Goal: Entertainment & Leisure: Browse casually

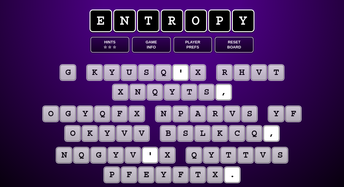
scroll to position [2, 0]
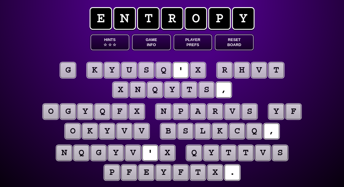
click at [69, 76] on puzzle-tile "g" at bounding box center [67, 69] width 15 height 15
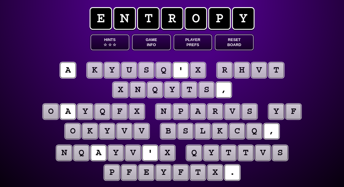
click at [198, 69] on puzzle-tile "x" at bounding box center [197, 69] width 15 height 15
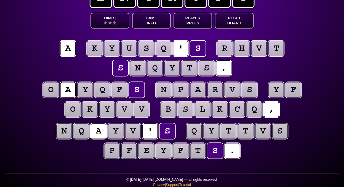
scroll to position [25, 0]
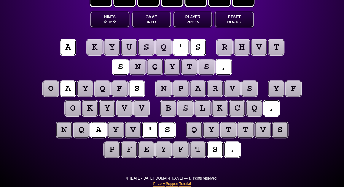
click at [126, 109] on puzzle-tile "v" at bounding box center [124, 107] width 15 height 15
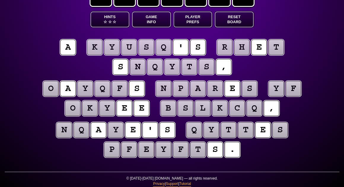
click at [47, 111] on puzzle-line "o a y q f s n p a r e s y f o k y e e b s l k c q ," at bounding box center [172, 98] width 304 height 39
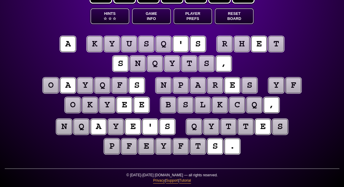
scroll to position [28, 0]
click at [97, 45] on puzzle-tile "k" at bounding box center [94, 43] width 15 height 15
click at [115, 46] on puzzle-tile "y" at bounding box center [111, 43] width 15 height 15
click at [290, 89] on puzzle-tile "f" at bounding box center [293, 84] width 15 height 15
click at [76, 105] on puzzle-tile "o" at bounding box center [72, 104] width 15 height 15
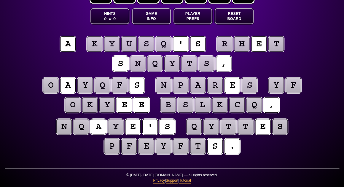
click at [89, 105] on puzzle-tile "k" at bounding box center [89, 104] width 15 height 15
click at [107, 106] on puzzle-tile "y" at bounding box center [106, 104] width 15 height 15
click at [245, 87] on puzzle-tile "s" at bounding box center [249, 84] width 15 height 15
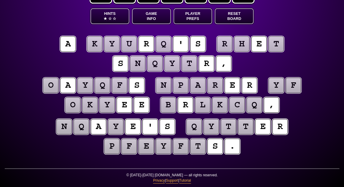
click at [29, 59] on puzzle-line "a k y u r q ' s r h e t s n q y t r ," at bounding box center [172, 54] width 304 height 39
click at [111, 17] on span "☆" at bounding box center [110, 18] width 4 height 5
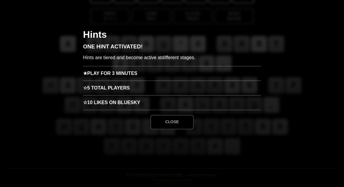
scroll to position [0, 0]
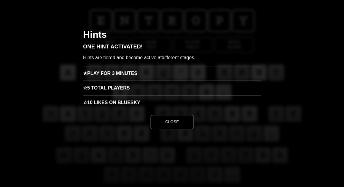
click at [104, 74] on h3 "★ Play for 3 minutes" at bounding box center [172, 73] width 178 height 15
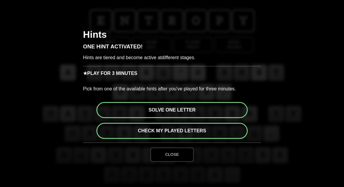
scroll to position [1, 0]
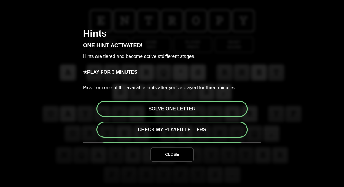
click at [163, 129] on button "Check my played letters" at bounding box center [171, 129] width 151 height 16
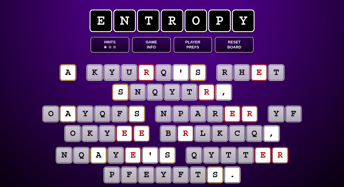
click at [147, 72] on puzzle-tile "r" at bounding box center [146, 72] width 15 height 15
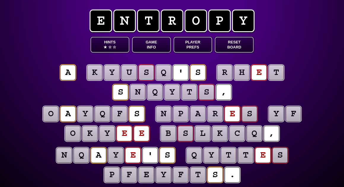
scroll to position [10, 0]
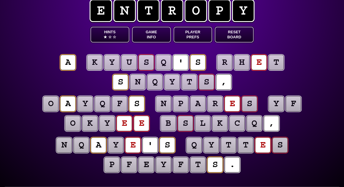
click at [259, 62] on puzzle-tile "e" at bounding box center [258, 62] width 15 height 15
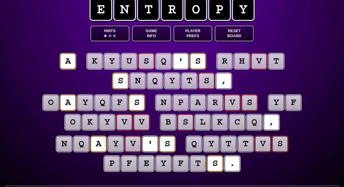
scroll to position [15, 0]
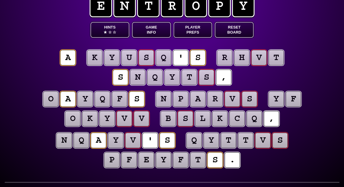
click at [305, 70] on puzzle-line "a k y u s q ' s r h v t s n q y t s ," at bounding box center [172, 67] width 304 height 39
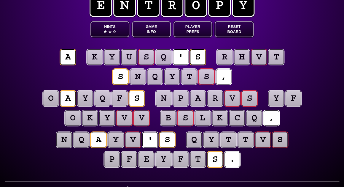
scroll to position [15, 0]
click at [185, 120] on puzzle-tile "s" at bounding box center [185, 117] width 15 height 15
click at [324, 120] on div "e n t r o p y Hints ★ ☆ ☆ Game Info Player Prefs Reset Board a k y u s q ' s r …" at bounding box center [172, 92] width 344 height 215
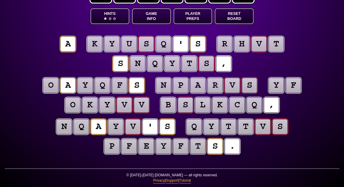
scroll to position [28, 0]
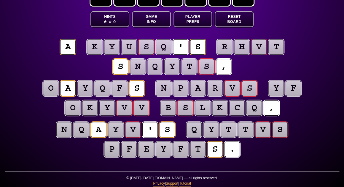
click at [107, 105] on puzzle-tile "y" at bounding box center [106, 107] width 15 height 15
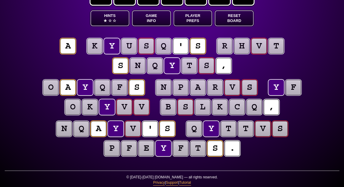
scroll to position [26, 0]
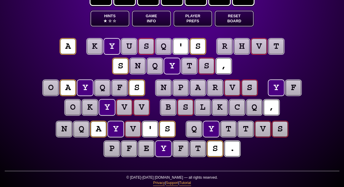
click at [125, 107] on puzzle-tile "v" at bounding box center [124, 106] width 15 height 15
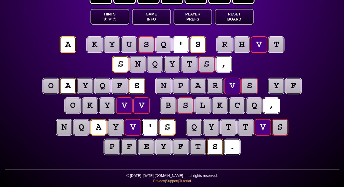
scroll to position [28, 0]
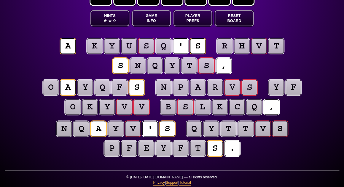
click at [20, 93] on div "e n t r o p y Hints ★ ☆ ☆ Game Info Player Prefs Reset Board a k y u s q ' s r …" at bounding box center [172, 81] width 344 height 215
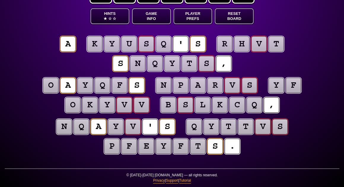
scroll to position [28, 0]
click at [301, 57] on puzzle-line "a k y u s q ' s r h v t s n q y t s ," at bounding box center [172, 54] width 304 height 39
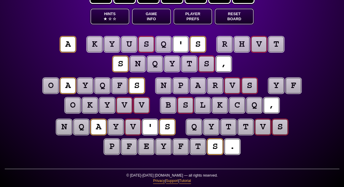
click at [110, 144] on puzzle-tile "p" at bounding box center [111, 146] width 15 height 15
click at [130, 146] on puzzle-tile "f" at bounding box center [128, 146] width 15 height 15
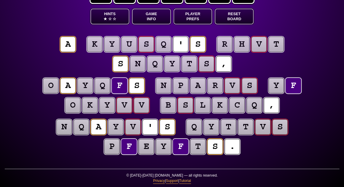
click at [145, 146] on puzzle-tile "e" at bounding box center [146, 146] width 15 height 15
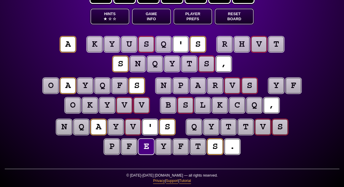
click at [163, 146] on puzzle-tile "y" at bounding box center [163, 146] width 15 height 15
click at [79, 130] on puzzle-tile "q" at bounding box center [81, 126] width 15 height 15
click at [66, 129] on puzzle-tile "n" at bounding box center [63, 126] width 15 height 15
click at [78, 131] on puzzle-tile "q" at bounding box center [81, 126] width 15 height 15
click at [21, 135] on puzzle-line "n q a y v ' s q y t t v s p f e y f t s ." at bounding box center [172, 136] width 304 height 39
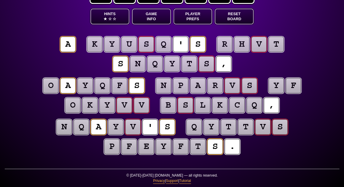
scroll to position [28, 0]
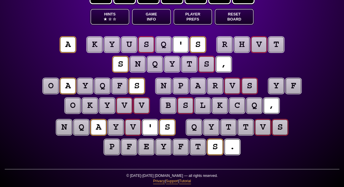
click at [64, 130] on puzzle-tile "n" at bounding box center [63, 126] width 15 height 15
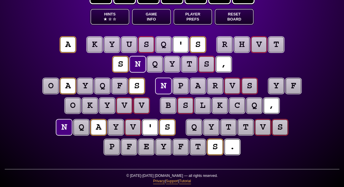
click at [23, 136] on puzzle-line "n q a y v ' s q y t t v s p f e y f t s ." at bounding box center [172, 137] width 304 height 39
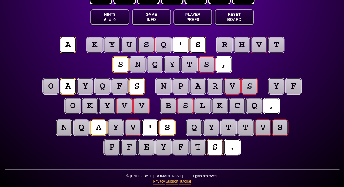
scroll to position [28, 0]
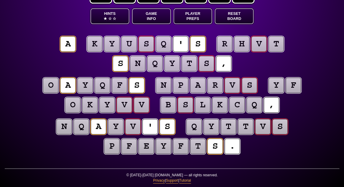
click at [162, 44] on puzzle-tile "q" at bounding box center [163, 43] width 15 height 15
click at [109, 15] on button "Hints ★ ☆ ☆" at bounding box center [109, 16] width 39 height 16
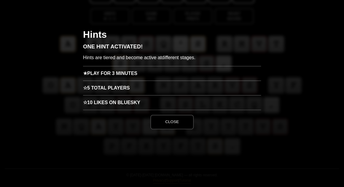
scroll to position [0, 0]
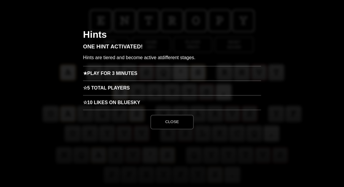
click at [121, 74] on h3 "★ Play for 3 minutes" at bounding box center [172, 73] width 178 height 15
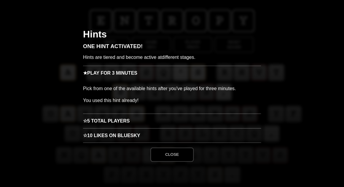
scroll to position [1, 0]
click at [114, 120] on h3 "☆ 5 Total Players" at bounding box center [172, 120] width 178 height 15
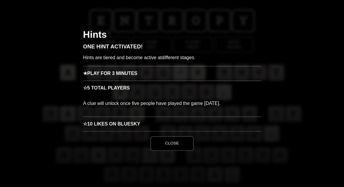
click at [114, 125] on h3 "☆ 10 Likes on Bluesky" at bounding box center [172, 123] width 178 height 15
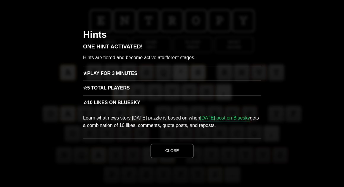
click at [172, 148] on button "Close" at bounding box center [171, 150] width 43 height 14
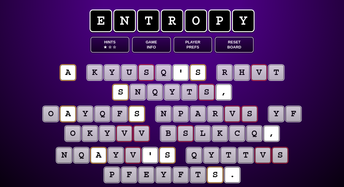
click at [249, 115] on puzzle-tile "s" at bounding box center [249, 113] width 15 height 15
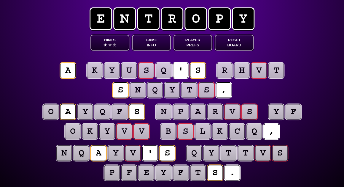
click at [73, 135] on puzzle-tile "o" at bounding box center [72, 130] width 15 height 15
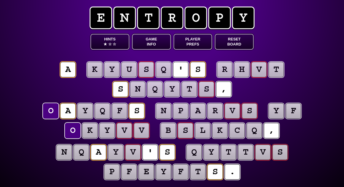
scroll to position [3, 0]
click at [66, 154] on puzzle-tile "n" at bounding box center [63, 151] width 15 height 15
click at [157, 92] on puzzle-tile "q" at bounding box center [154, 88] width 15 height 15
click at [172, 92] on puzzle-tile "y" at bounding box center [171, 88] width 15 height 15
click at [189, 91] on puzzle-tile "t" at bounding box center [189, 88] width 15 height 15
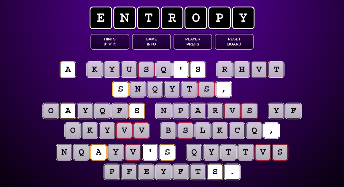
click at [276, 152] on puzzle-tile "s" at bounding box center [279, 151] width 15 height 15
click at [234, 153] on puzzle-tile "t" at bounding box center [228, 151] width 15 height 15
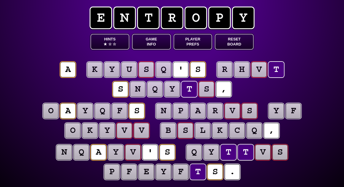
click at [210, 153] on puzzle-tile "y" at bounding box center [211, 151] width 15 height 15
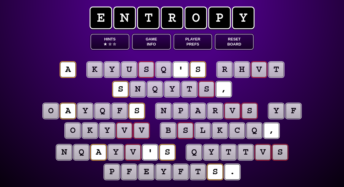
click at [193, 156] on puzzle-tile "q" at bounding box center [193, 151] width 15 height 15
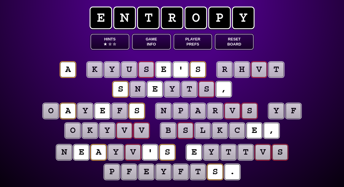
click at [118, 113] on puzzle-tile "f" at bounding box center [119, 110] width 15 height 15
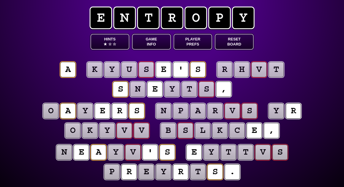
click at [275, 116] on puzzle-tile "y" at bounding box center [275, 110] width 15 height 15
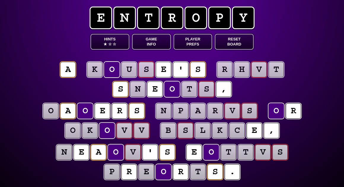
type input "********"
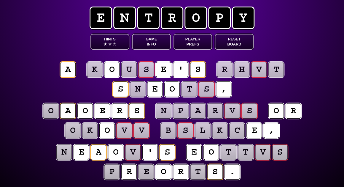
click at [28, 148] on puzzle-line "n e a o v ' s e o t t v s p r e o r t s ." at bounding box center [172, 162] width 304 height 39
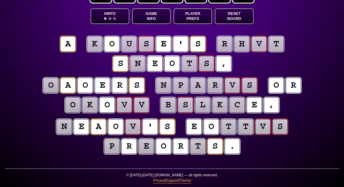
scroll to position [28, 0]
click at [237, 15] on button "Reset Board" at bounding box center [234, 16] width 39 height 16
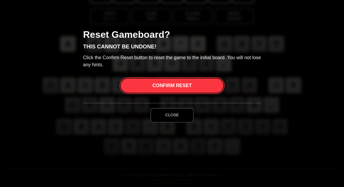
scroll to position [0, 0]
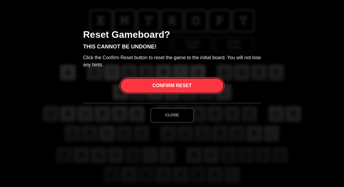
click at [169, 87] on span "Confirm Reset" at bounding box center [171, 85] width 39 height 14
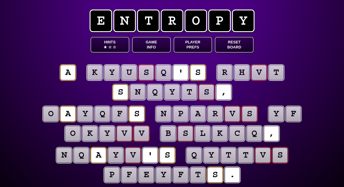
click at [240, 44] on button "Reset Board" at bounding box center [234, 45] width 39 height 16
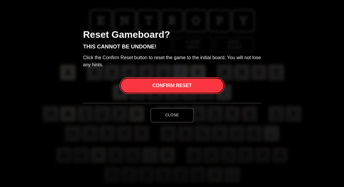
click at [178, 84] on span "Confirm Reset" at bounding box center [171, 85] width 39 height 14
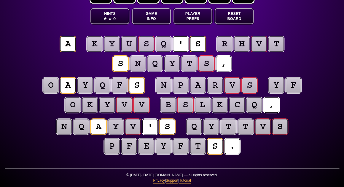
scroll to position [28, 0]
click at [229, 128] on puzzle-tile "t" at bounding box center [228, 126] width 15 height 15
click at [210, 64] on puzzle-tile "s" at bounding box center [206, 63] width 15 height 15
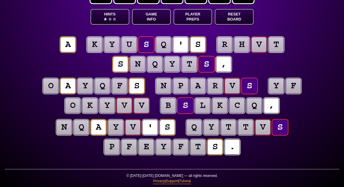
scroll to position [28, 0]
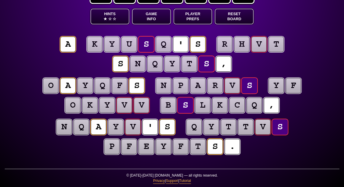
click at [280, 42] on puzzle-tile "t" at bounding box center [275, 43] width 15 height 15
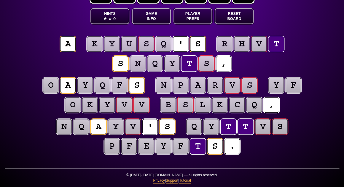
scroll to position [28, 0]
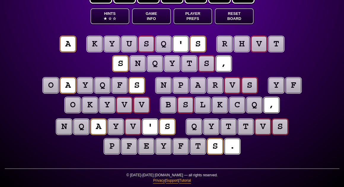
click at [301, 44] on puzzle-line "a k y u s q ' s r h v t s n q y t s ," at bounding box center [172, 54] width 304 height 39
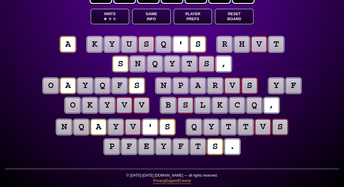
click at [230, 128] on puzzle-tile "t" at bounding box center [228, 126] width 15 height 15
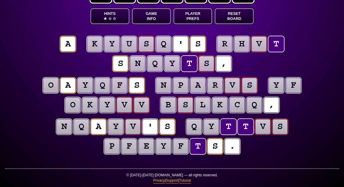
scroll to position [28, 0]
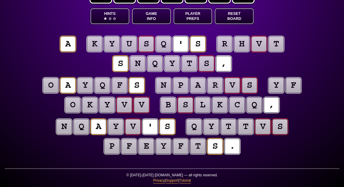
click at [85, 128] on puzzle-tile "q" at bounding box center [81, 126] width 15 height 15
